Goal: Transaction & Acquisition: Obtain resource

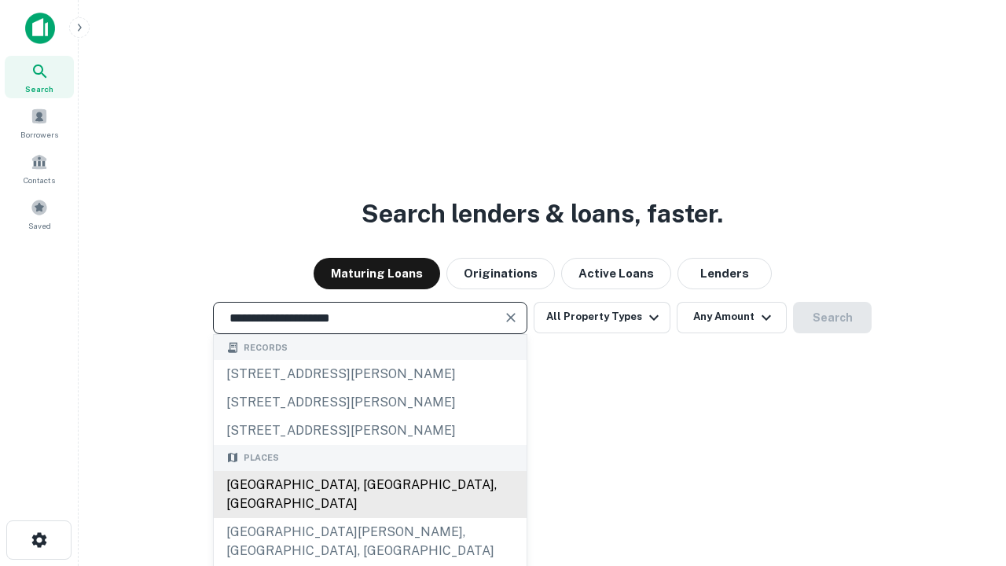
click at [369, 518] on div "[GEOGRAPHIC_DATA], [GEOGRAPHIC_DATA], [GEOGRAPHIC_DATA]" at bounding box center [370, 494] width 313 height 47
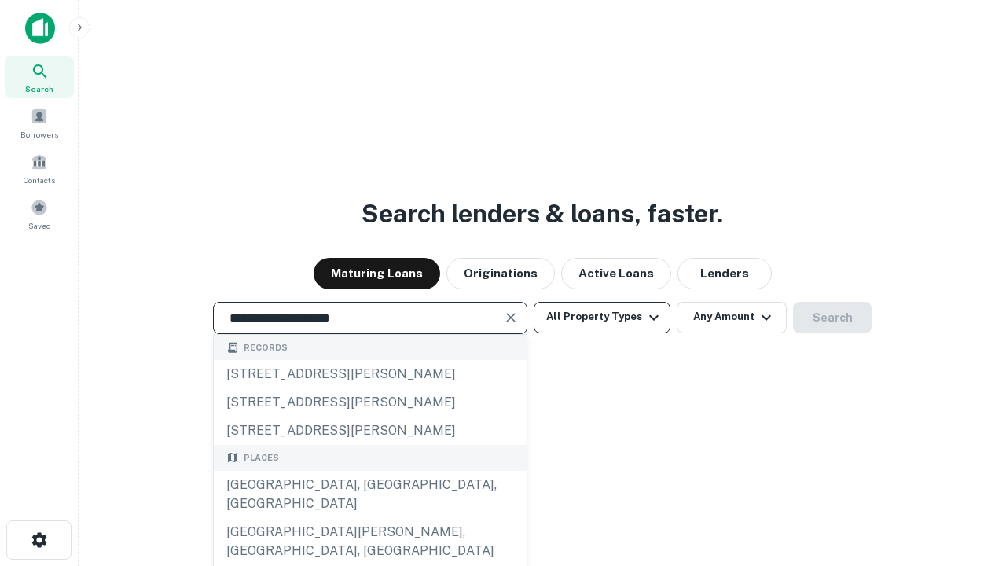
type input "**********"
click at [602, 317] on button "All Property Types" at bounding box center [602, 317] width 137 height 31
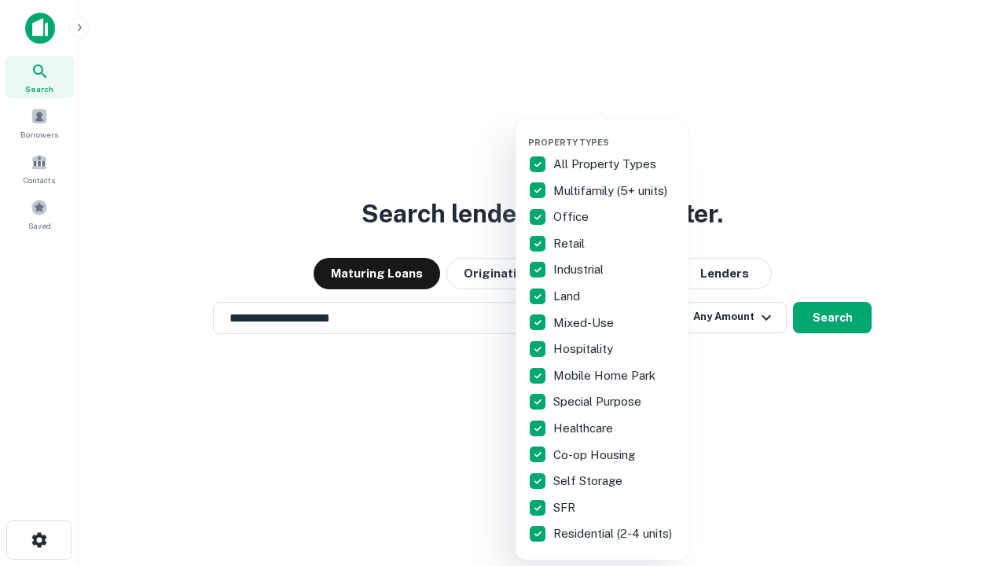
click at [615, 132] on button "button" at bounding box center [614, 132] width 173 height 1
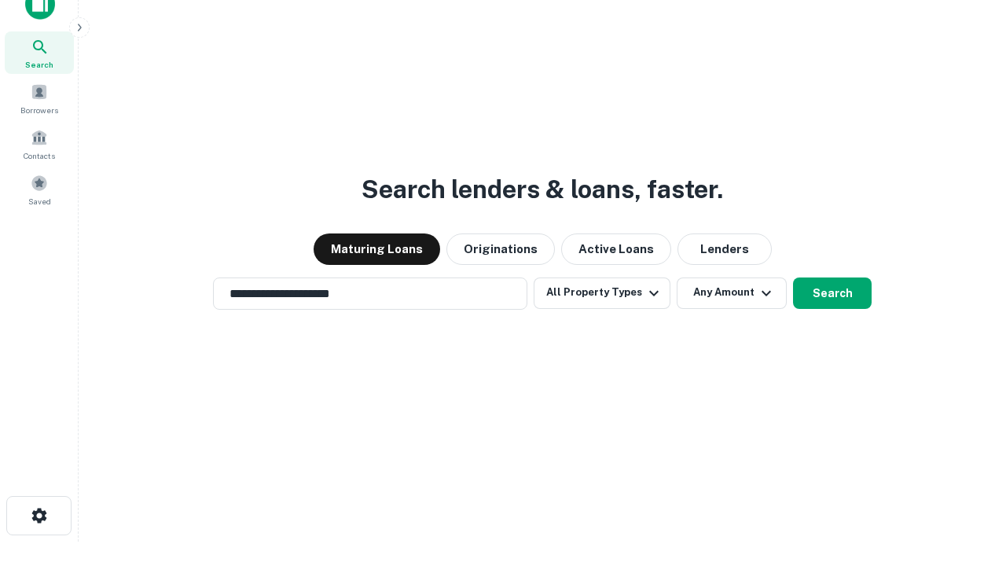
scroll to position [9, 189]
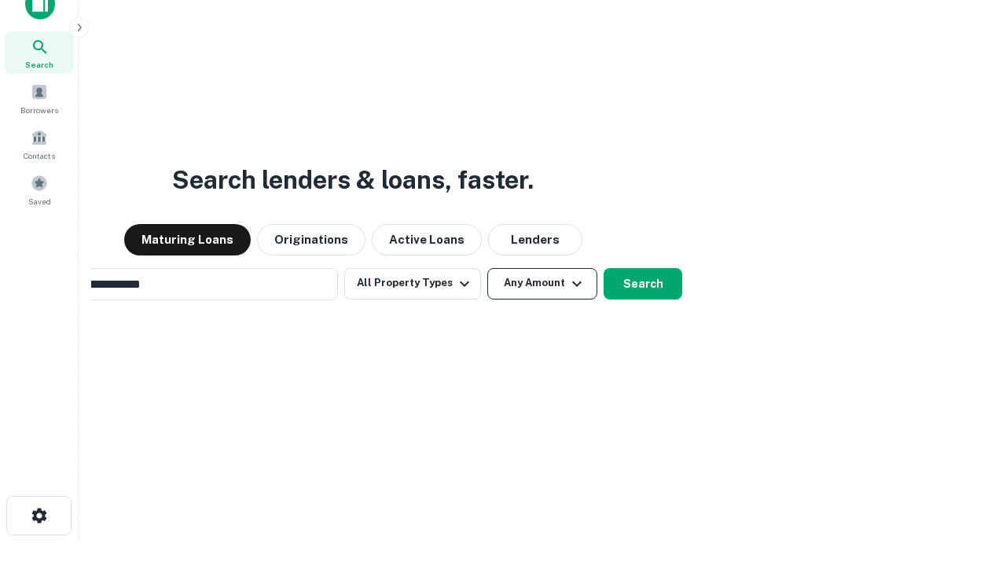
click at [487, 268] on button "Any Amount" at bounding box center [542, 283] width 110 height 31
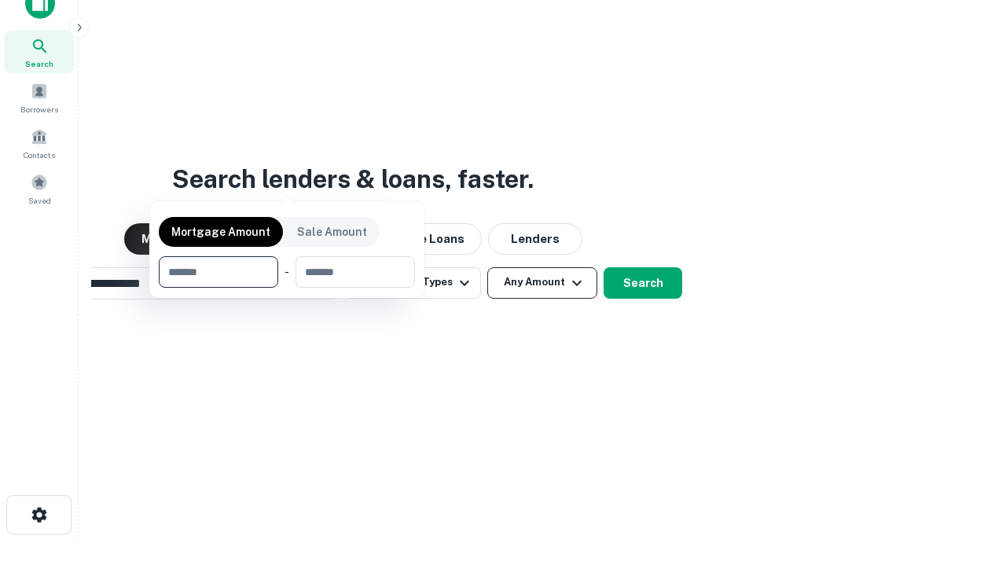
scroll to position [113, 445]
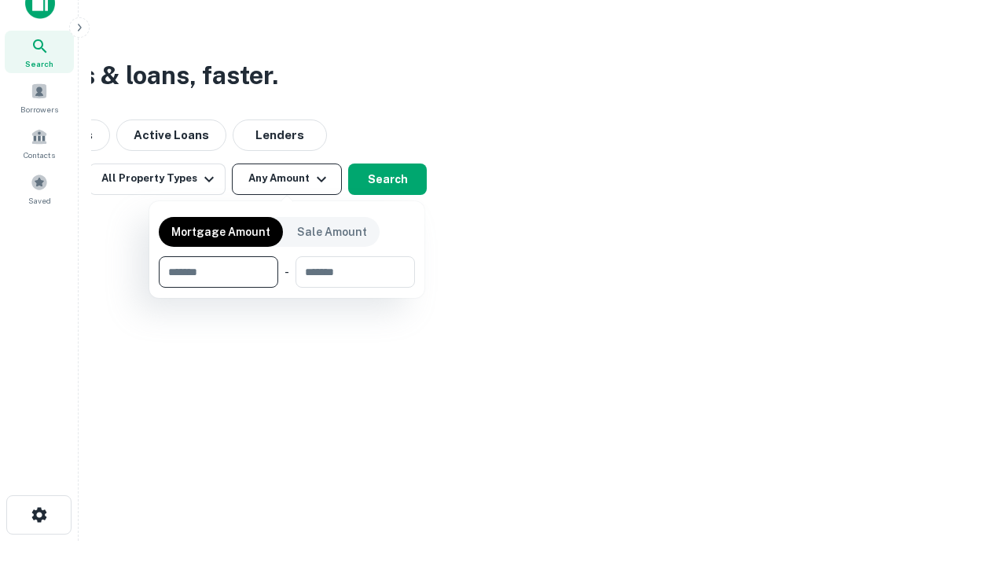
type input "*******"
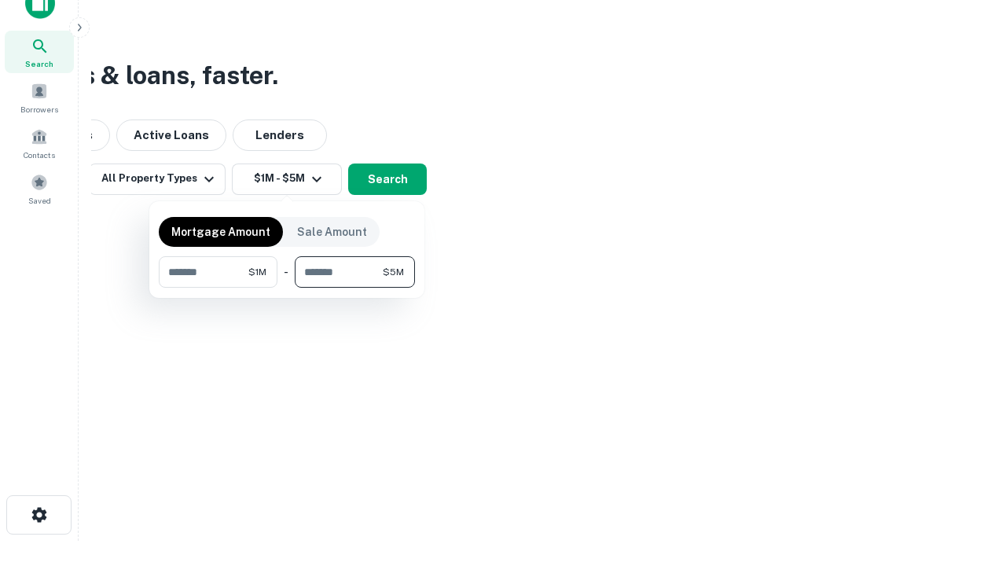
type input "*******"
click at [287, 288] on button "button" at bounding box center [287, 288] width 256 height 1
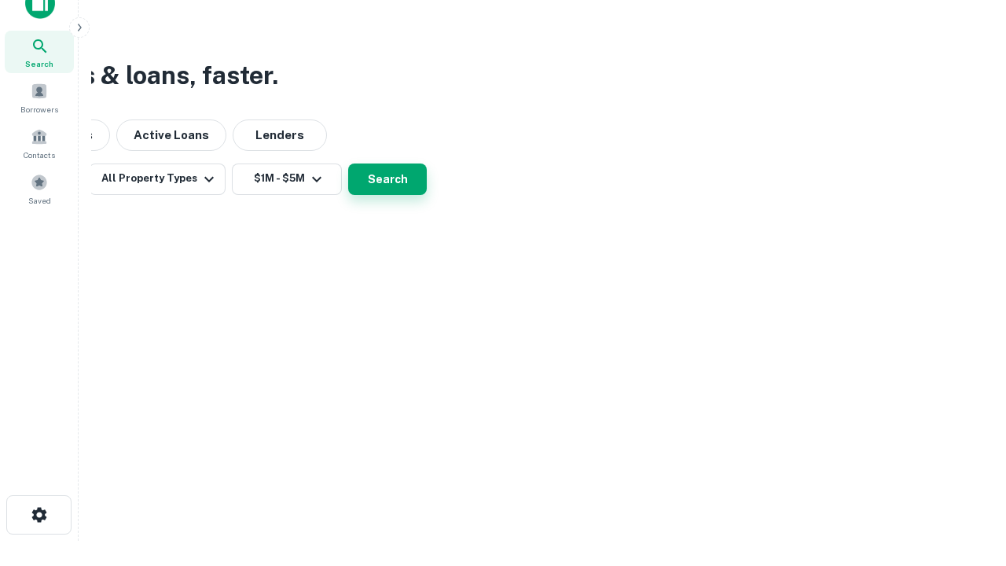
click at [427, 195] on button "Search" at bounding box center [387, 178] width 79 height 31
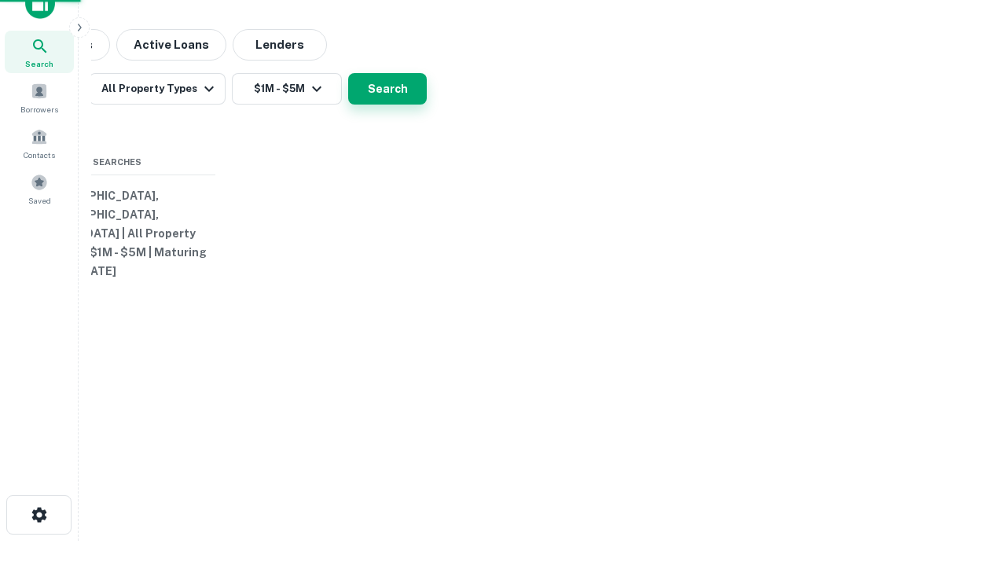
scroll to position [24, 0]
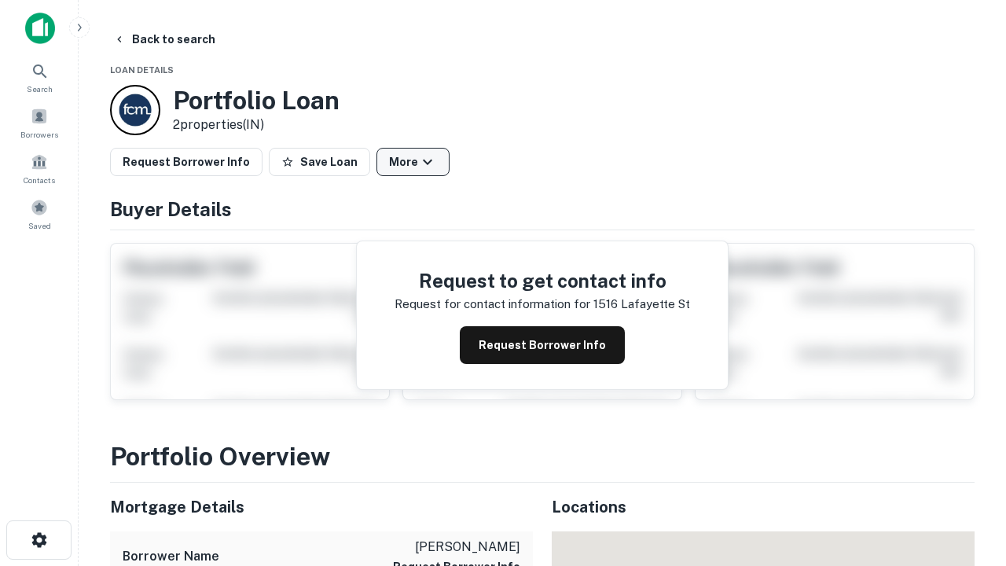
click at [413, 162] on button "More" at bounding box center [412, 162] width 73 height 28
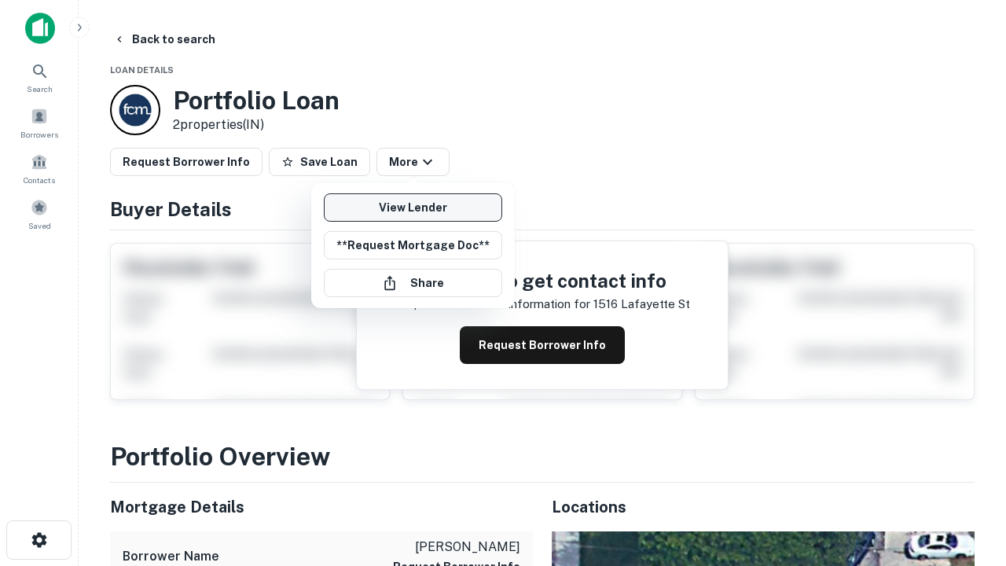
click at [413, 207] on link "View Lender" at bounding box center [413, 207] width 178 height 28
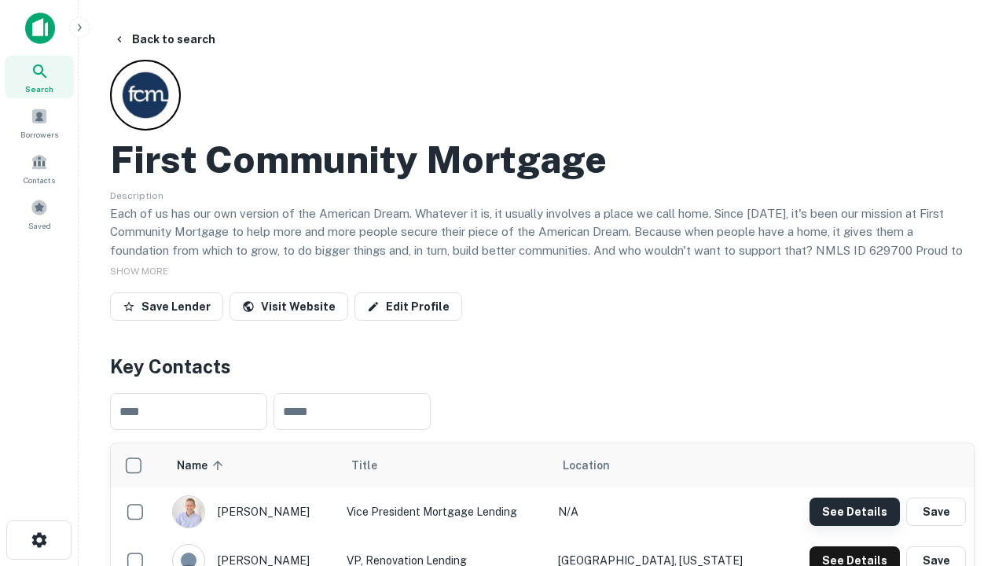
click at [854, 511] on button "See Details" at bounding box center [854, 511] width 90 height 28
click at [39, 540] on icon "button" at bounding box center [39, 539] width 19 height 19
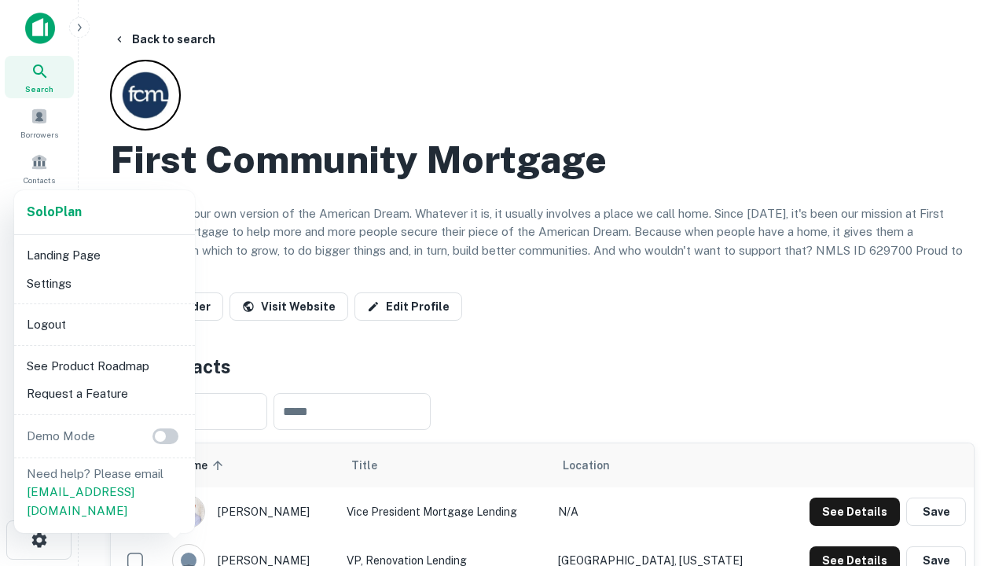
click at [104, 324] on li "Logout" at bounding box center [104, 324] width 168 height 28
